Goal: Task Accomplishment & Management: Manage account settings

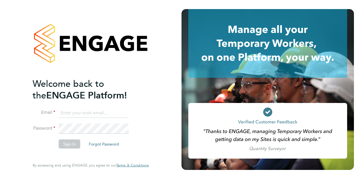
type input "[EMAIL_ADDRESS][PERSON_NAME][PERSON_NAME][DOMAIN_NAME]"
click at [72, 145] on button "Sign In" at bounding box center [70, 143] width 22 height 9
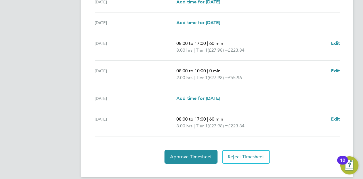
scroll to position [216, 0]
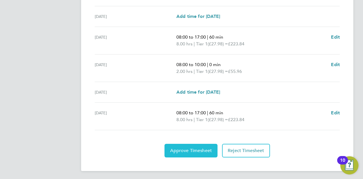
click at [194, 153] on button "Approve Timesheet" at bounding box center [191, 151] width 53 height 14
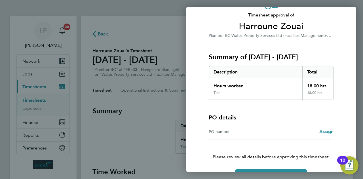
scroll to position [53, 0]
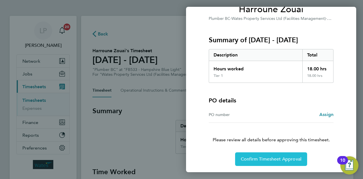
click at [280, 163] on button "Confirm Timesheet Approval" at bounding box center [271, 159] width 72 height 14
